Goal: Information Seeking & Learning: Check status

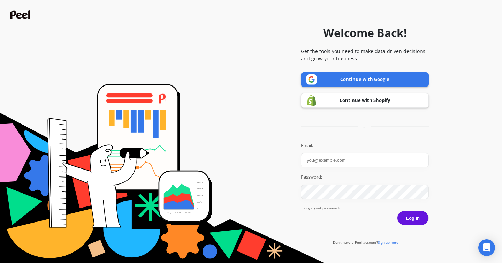
click at [342, 99] on link "Continue with Shopify" at bounding box center [365, 100] width 128 height 15
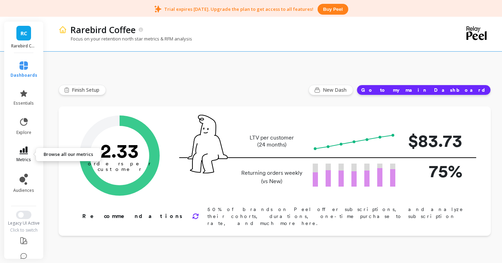
click at [25, 155] on link "metrics" at bounding box center [23, 154] width 27 height 16
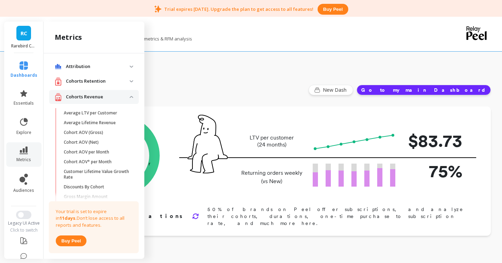
click at [130, 96] on img at bounding box center [131, 97] width 3 height 2
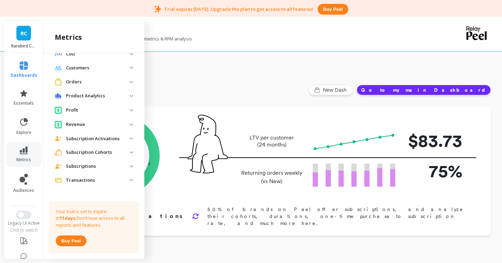
scroll to position [59, 0]
click at [82, 123] on p "Revenue" at bounding box center [98, 123] width 64 height 7
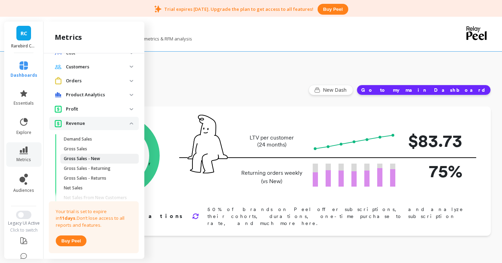
click at [81, 159] on p "Gross Sales - New" at bounding box center [82, 159] width 36 height 6
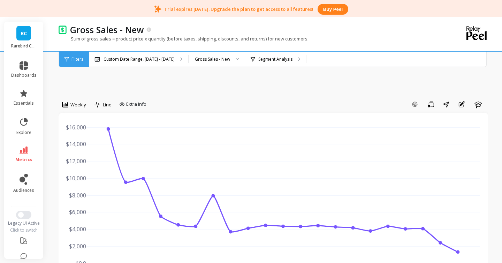
click at [29, 29] on link "RC" at bounding box center [23, 33] width 15 height 15
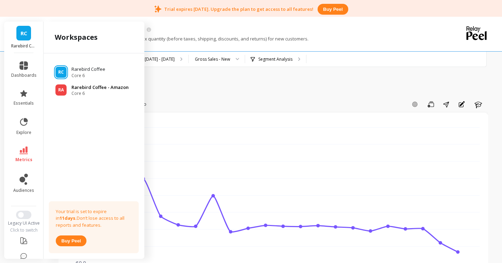
click at [69, 91] on div "RA Rarebird Coffee - Amazon Core 6" at bounding box center [94, 90] width 90 height 13
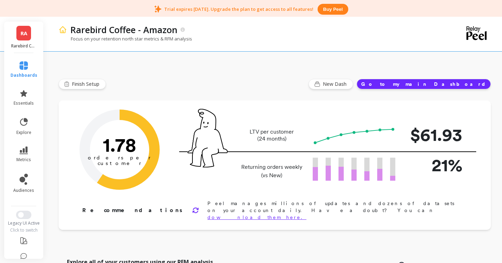
scroll to position [8, 0]
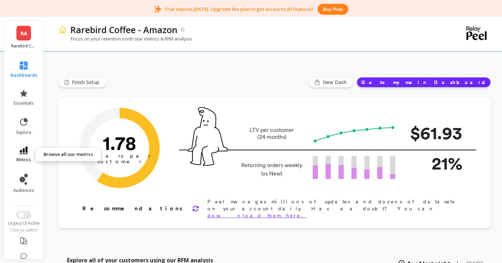
click at [29, 153] on link "metrics" at bounding box center [23, 154] width 27 height 16
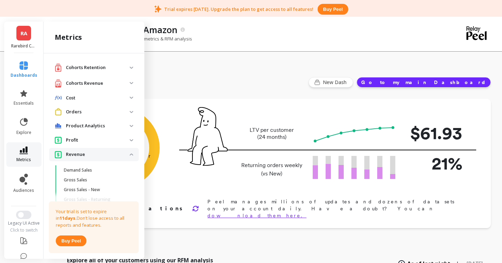
scroll to position [59, 0]
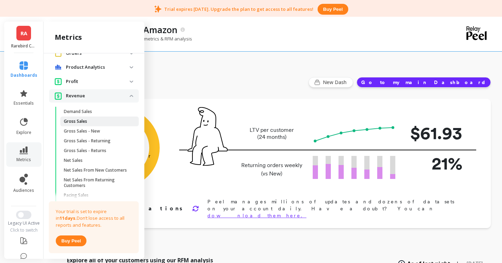
click at [80, 121] on p "Gross Sales" at bounding box center [75, 121] width 23 height 6
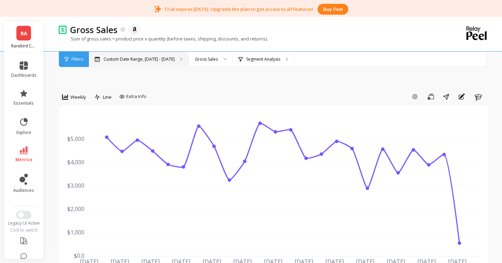
click at [125, 62] on div "Custom Date Range, [DATE] - [DATE]" at bounding box center [138, 59] width 99 height 15
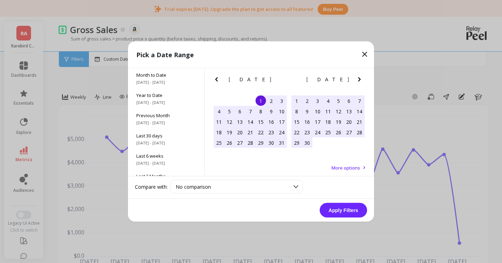
click at [359, 80] on icon "Next Month" at bounding box center [359, 79] width 2 height 4
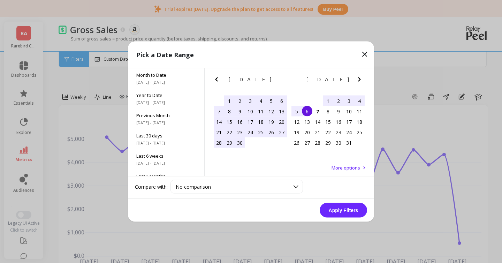
click at [228, 97] on div "1" at bounding box center [229, 100] width 10 height 10
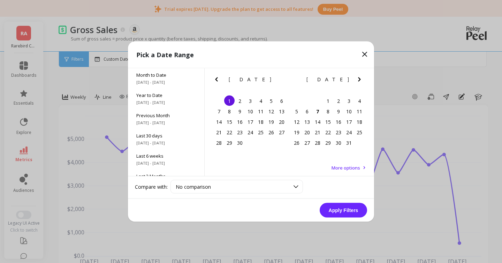
click at [241, 151] on div "September 2025 September 2025 Su Mo Tu We Th Fr Sa 31 1 2 3 4 5 6 7 8 9 10 11 1…" at bounding box center [288, 110] width 155 height 84
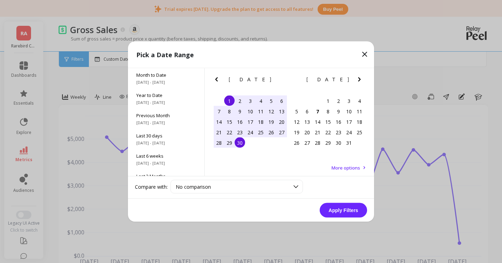
click at [240, 143] on div "30" at bounding box center [239, 142] width 10 height 10
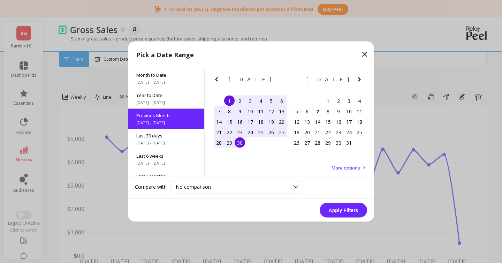
click at [333, 208] on button "Apply Filters" at bounding box center [342, 210] width 47 height 15
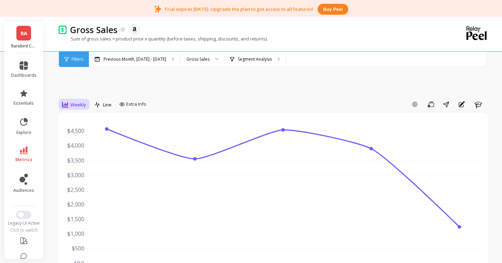
click at [78, 103] on span "Weekly" at bounding box center [78, 104] width 16 height 7
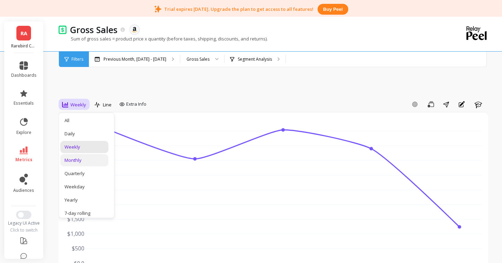
click at [84, 160] on div "Monthly" at bounding box center [84, 160] width 40 height 7
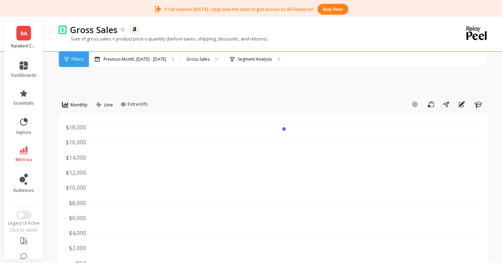
click at [22, 28] on link "RA" at bounding box center [23, 33] width 15 height 15
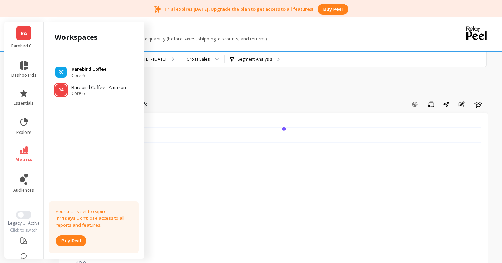
click at [80, 73] on span "Core 6" at bounding box center [88, 76] width 35 height 6
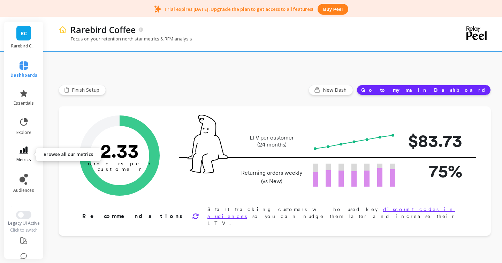
click at [26, 153] on icon at bounding box center [24, 150] width 8 height 8
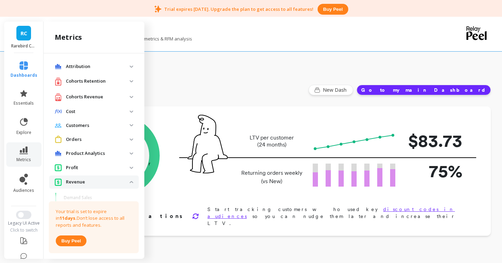
scroll to position [59, 0]
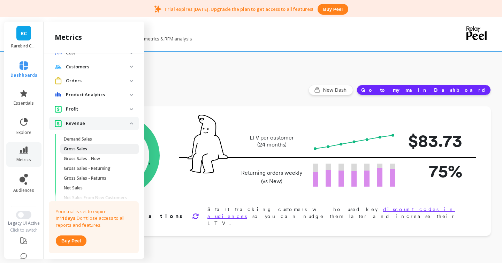
click at [82, 148] on p "Gross Sales" at bounding box center [75, 149] width 23 height 6
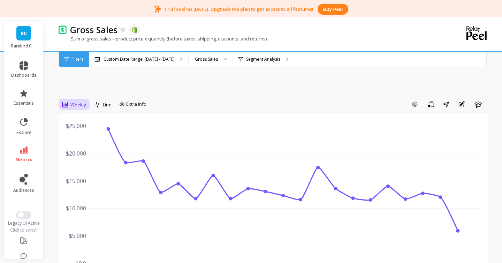
click at [79, 106] on span "Weekly" at bounding box center [78, 104] width 16 height 7
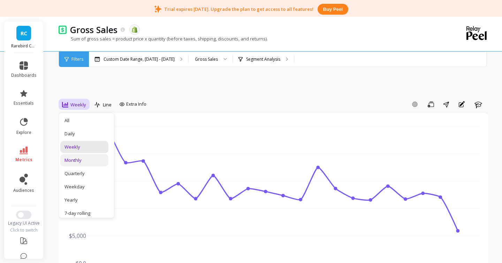
click at [82, 161] on div "Monthly" at bounding box center [84, 160] width 40 height 7
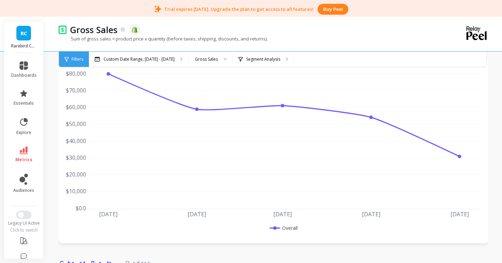
scroll to position [66, 0]
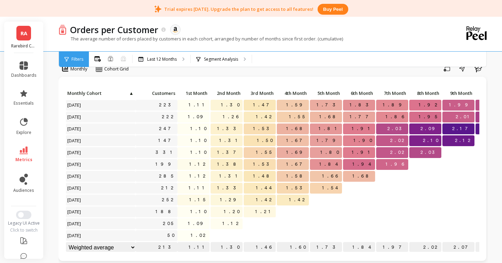
scroll to position [44, 0]
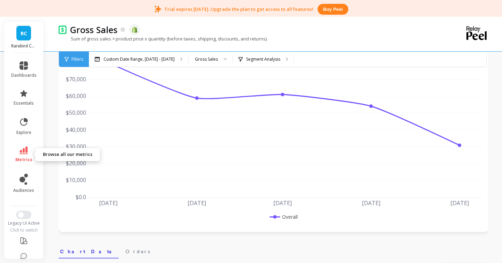
click at [24, 155] on link "metrics" at bounding box center [23, 154] width 25 height 16
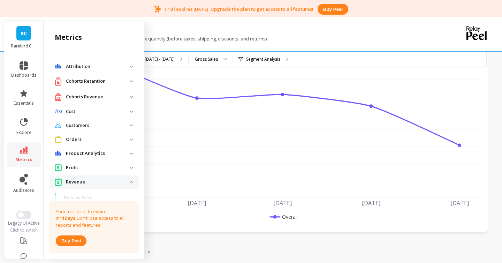
scroll to position [59, 0]
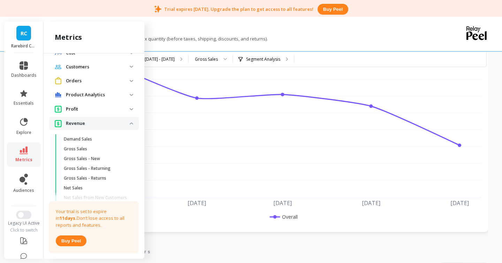
click at [133, 123] on span "Revenue" at bounding box center [94, 123] width 90 height 13
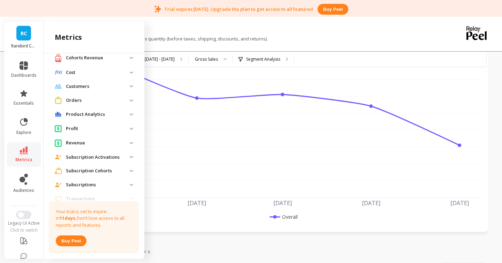
scroll to position [43, 0]
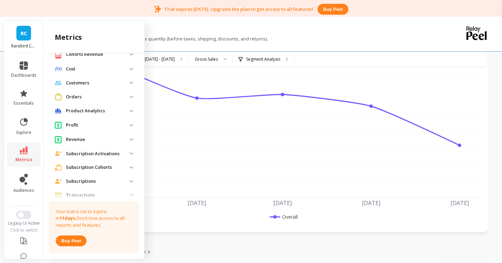
click at [130, 140] on span "Revenue" at bounding box center [94, 139] width 90 height 13
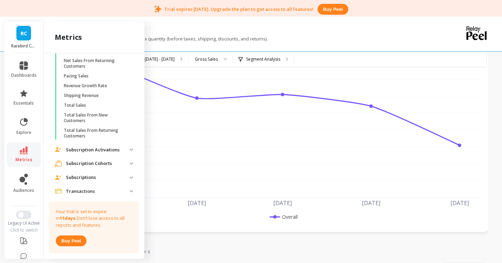
scroll to position [215, 0]
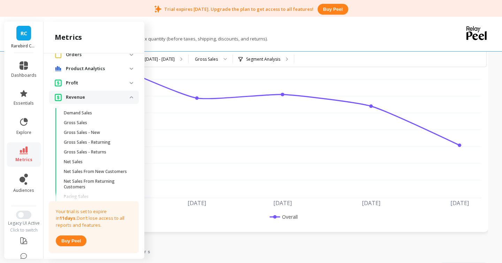
click at [129, 98] on p "Revenue" at bounding box center [98, 97] width 64 height 7
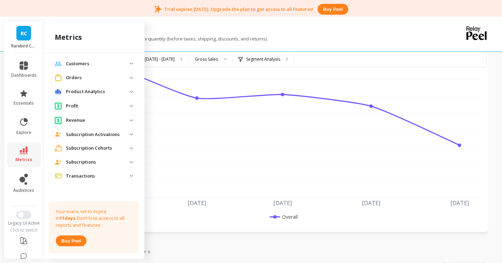
click at [132, 107] on span "Profit" at bounding box center [94, 105] width 90 height 13
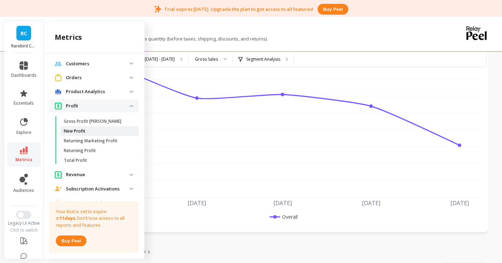
scroll to position [85, 0]
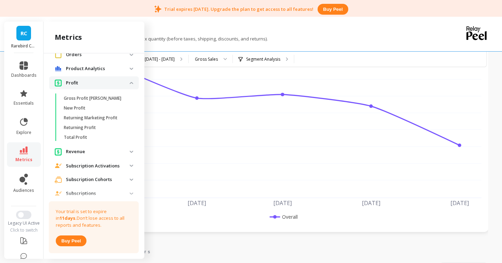
click at [132, 83] on img at bounding box center [131, 83] width 3 height 2
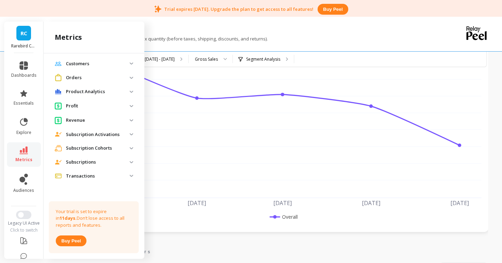
scroll to position [62, 0]
click at [133, 121] on img at bounding box center [131, 120] width 3 height 2
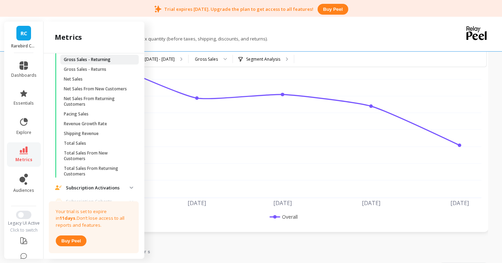
scroll to position [173, 0]
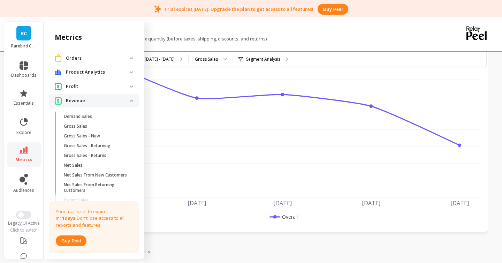
click at [132, 102] on span "Revenue" at bounding box center [94, 100] width 90 height 13
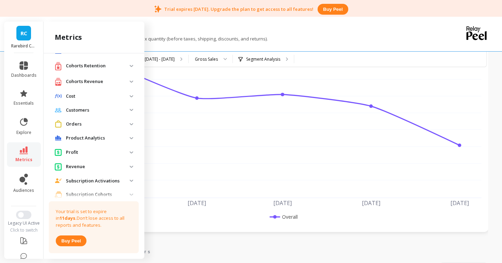
scroll to position [15, 0]
click at [132, 122] on span "Orders" at bounding box center [94, 124] width 90 height 13
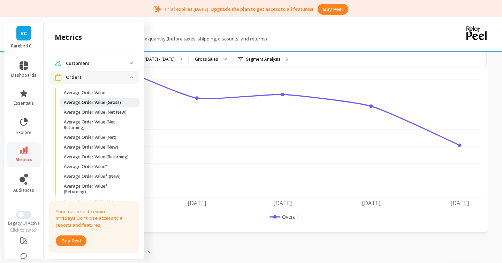
scroll to position [61, 0]
click at [99, 148] on p "Average Order Value (New)" at bounding box center [91, 149] width 54 height 6
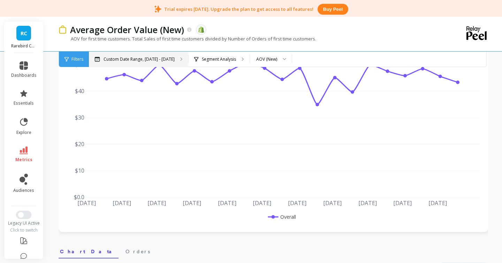
click at [127, 59] on p "Custom Date Range, [DATE] - [DATE]" at bounding box center [138, 59] width 71 height 6
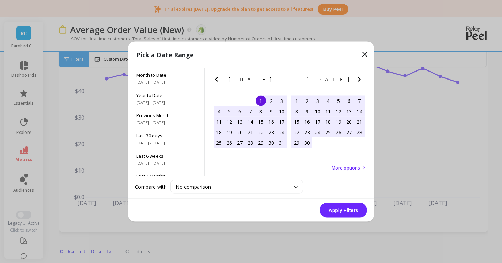
click at [359, 81] on icon "Next Month" at bounding box center [359, 79] width 8 height 8
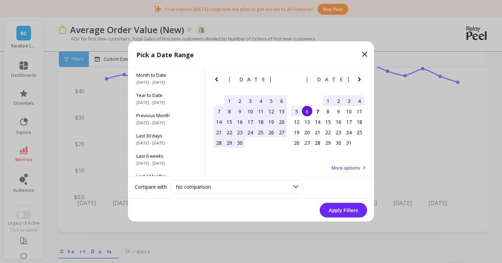
click at [339, 101] on div "2" at bounding box center [338, 100] width 10 height 10
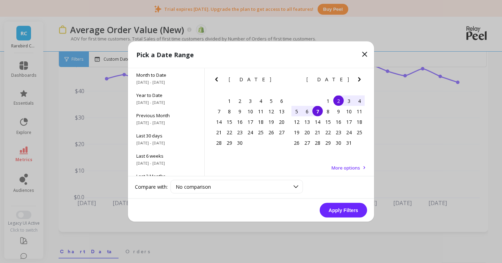
click at [317, 113] on div "7" at bounding box center [317, 111] width 10 height 10
click at [344, 207] on button "Apply Filters" at bounding box center [342, 210] width 47 height 15
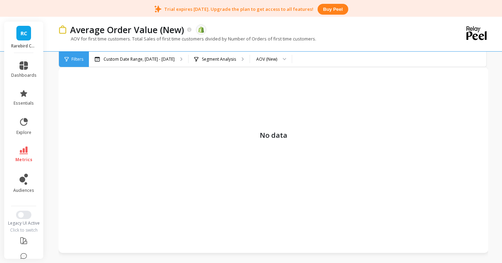
scroll to position [26, 0]
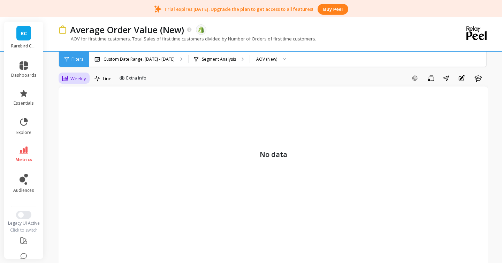
click at [78, 76] on span "Weekly" at bounding box center [78, 78] width 16 height 7
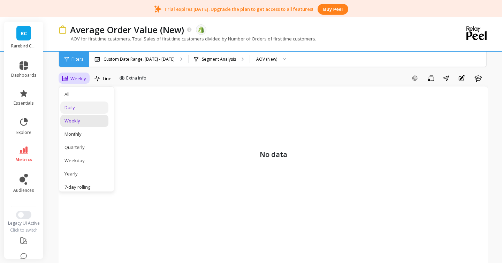
click at [76, 107] on div "Daily" at bounding box center [84, 107] width 40 height 7
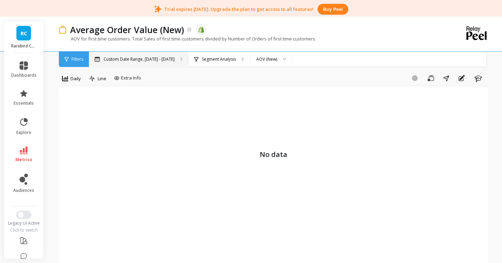
click at [107, 57] on p "Custom Date Range, [DATE] - [DATE]" at bounding box center [138, 59] width 71 height 6
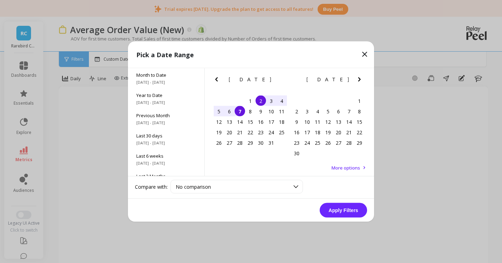
click at [218, 75] on div "[DATE] Su Mo Tu We Th Fr Sa" at bounding box center [250, 80] width 78 height 25
click at [217, 78] on icon "Previous Month" at bounding box center [216, 79] width 2 height 4
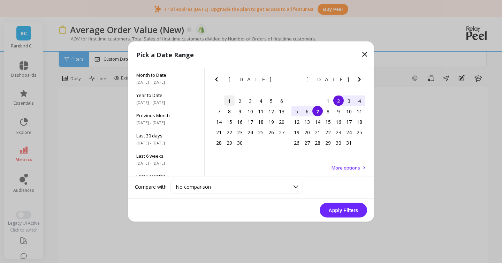
click at [228, 98] on div "1" at bounding box center [229, 100] width 10 height 10
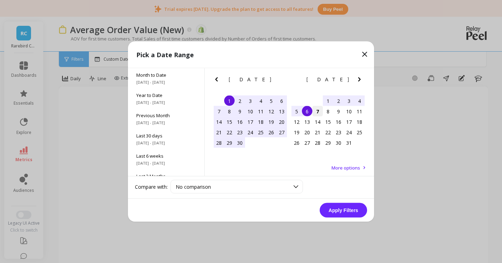
click at [317, 110] on div "7" at bounding box center [317, 111] width 10 height 10
click at [348, 212] on button "Apply Filters" at bounding box center [342, 210] width 47 height 15
